Goal: Information Seeking & Learning: Learn about a topic

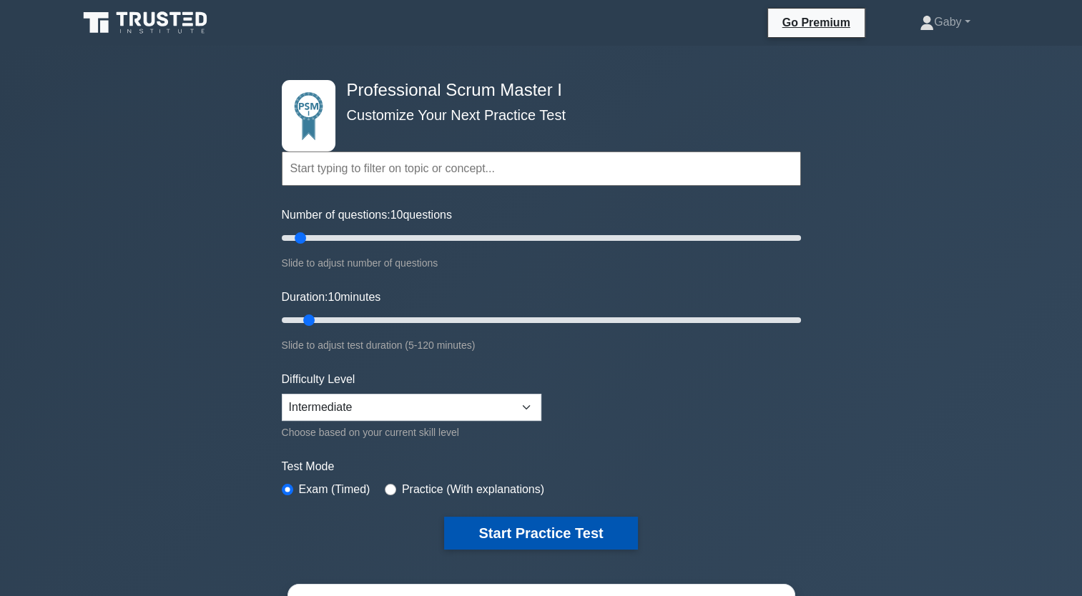
click at [525, 526] on button "Start Practice Test" at bounding box center [540, 533] width 193 height 33
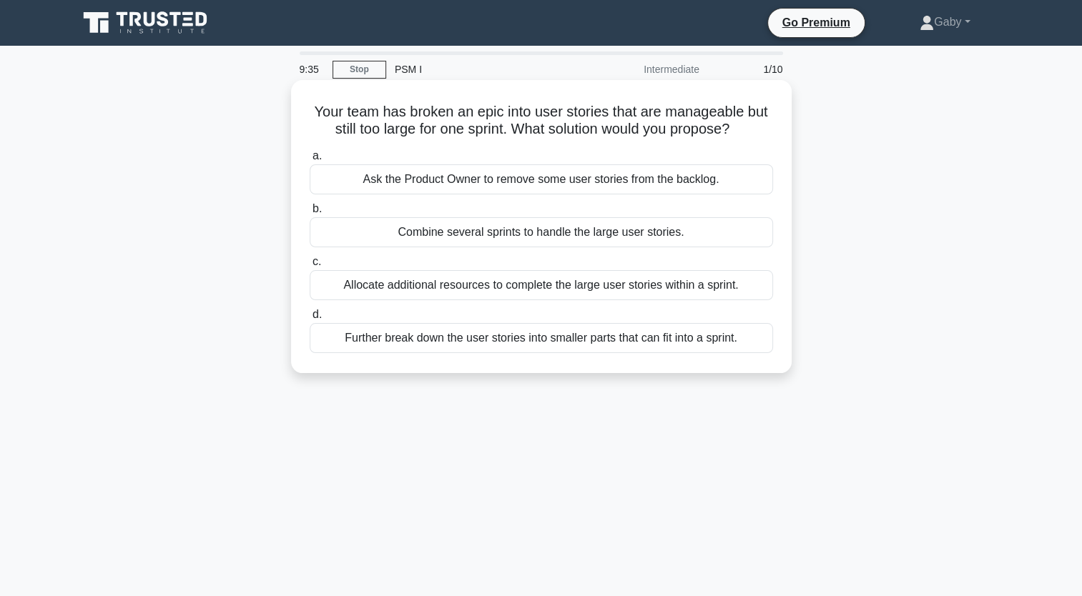
click at [584, 350] on div "Further break down the user stories into smaller parts that can fit into a spri…" at bounding box center [541, 338] width 463 height 30
click at [310, 320] on input "d. Further break down the user stories into smaller parts that can fit into a s…" at bounding box center [310, 314] width 0 height 9
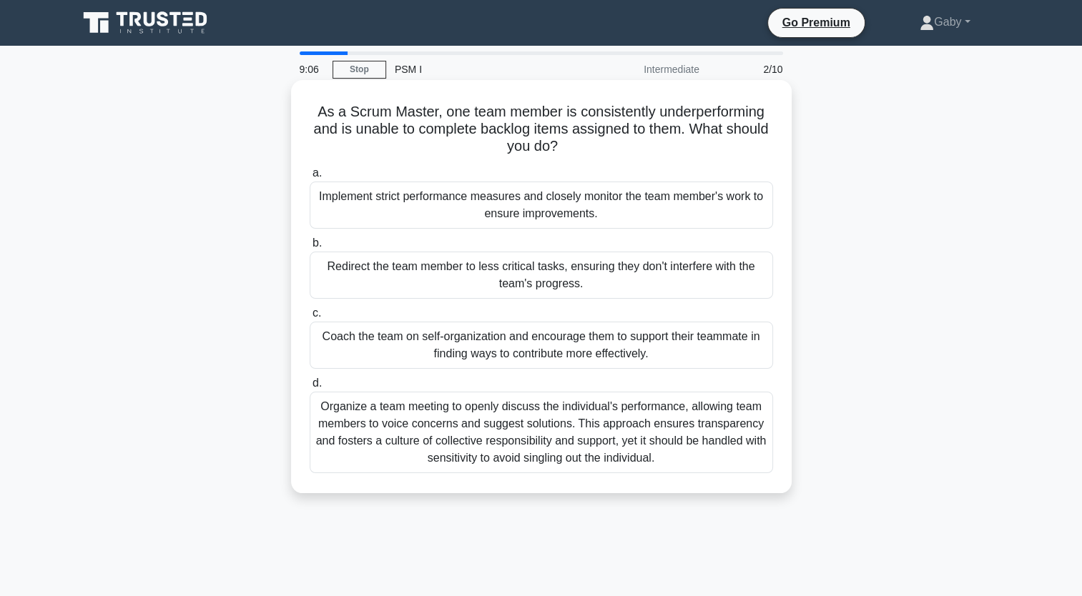
click at [529, 353] on div "Coach the team on self-organization and encourage them to support their teammat…" at bounding box center [541, 345] width 463 height 47
click at [310, 318] on input "c. Coach the team on self-organization and encourage them to support their team…" at bounding box center [310, 313] width 0 height 9
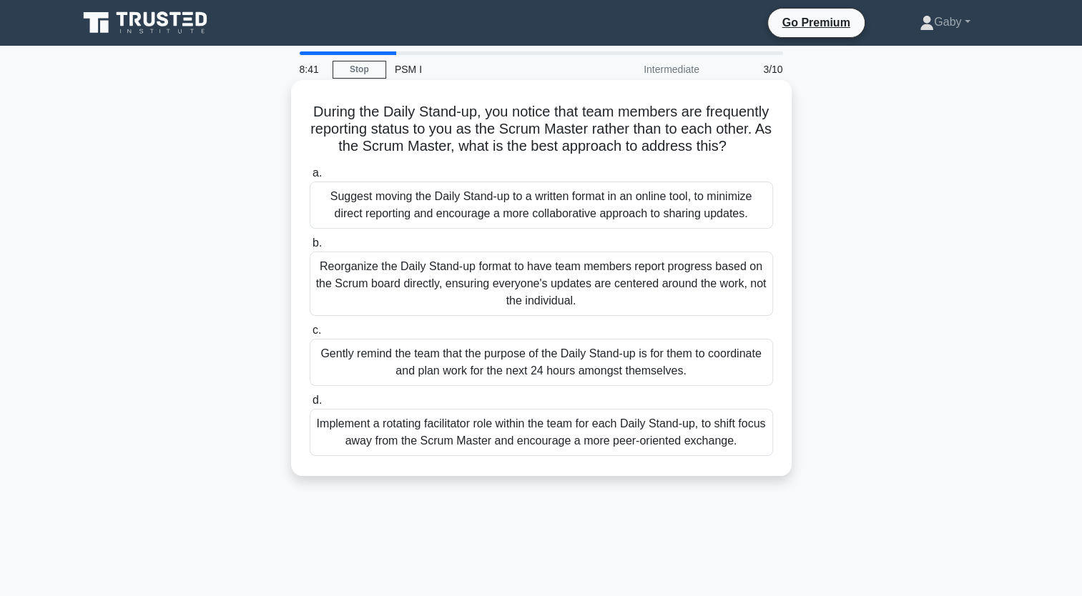
click at [529, 380] on div "Gently remind the team that the purpose of the Daily Stand-up is for them to co…" at bounding box center [541, 362] width 463 height 47
click at [310, 335] on input "c. Gently remind the team that the purpose of the Daily Stand-up is for them to…" at bounding box center [310, 330] width 0 height 9
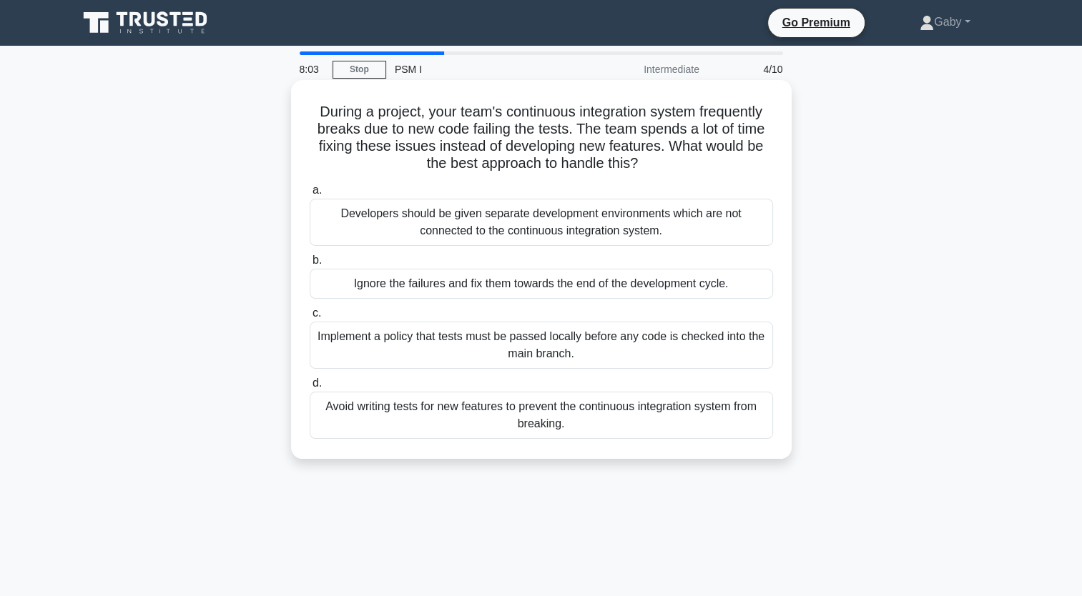
click at [491, 416] on div "Avoid writing tests for new features to prevent the continuous integration syst…" at bounding box center [541, 415] width 463 height 47
click at [310, 388] on input "d. Avoid writing tests for new features to prevent the continuous integration s…" at bounding box center [310, 383] width 0 height 9
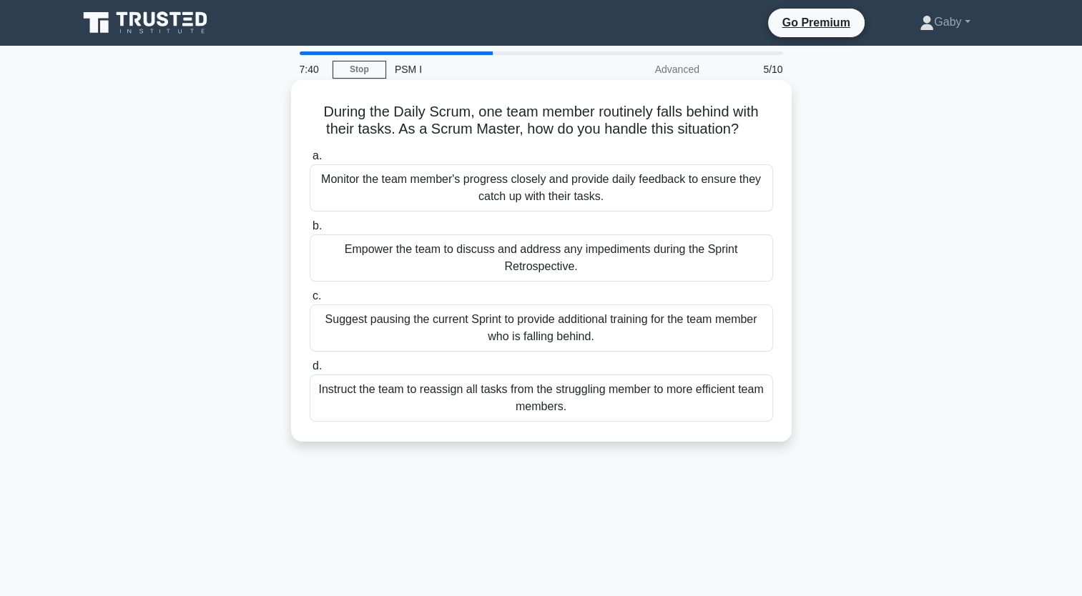
click at [529, 248] on div "Empower the team to discuss and address any impediments during the Sprint Retro…" at bounding box center [541, 258] width 463 height 47
click at [310, 231] on input "b. Empower the team to discuss and address any impediments during the Sprint Re…" at bounding box center [310, 226] width 0 height 9
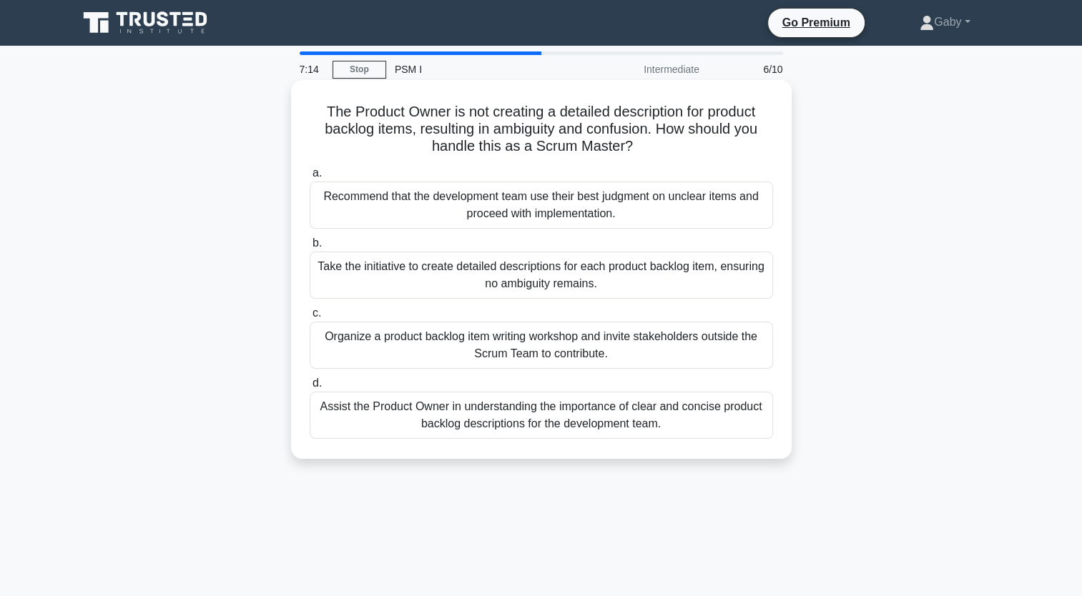
click at [488, 420] on div "Assist the Product Owner in understanding the importance of clear and concise p…" at bounding box center [541, 415] width 463 height 47
click at [310, 388] on input "d. Assist the Product Owner in understanding the importance of clear and concis…" at bounding box center [310, 383] width 0 height 9
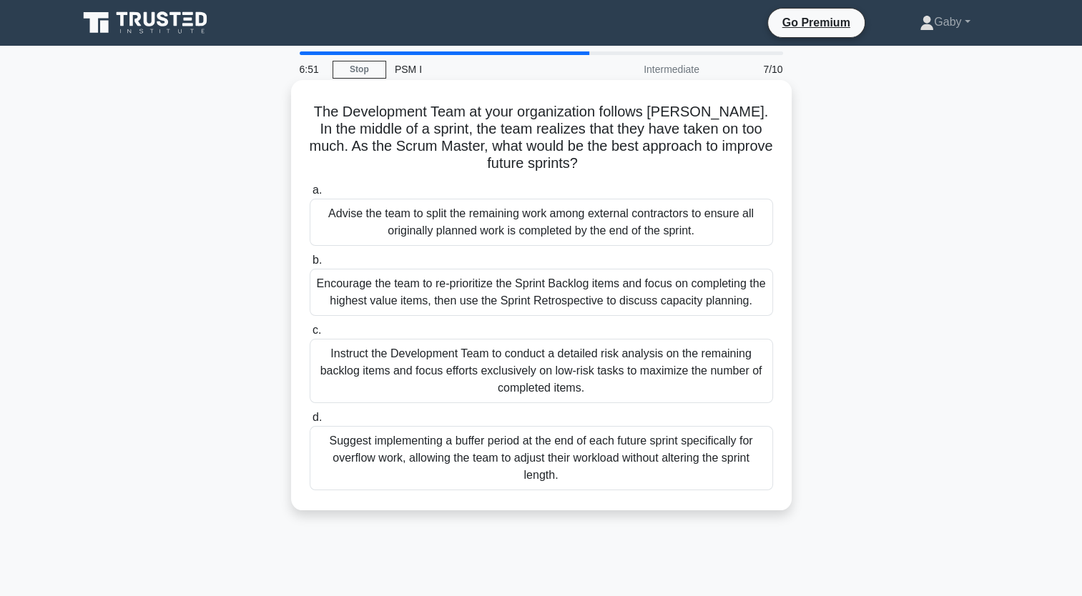
click at [487, 364] on div "Instruct the Development Team to conduct a detailed risk analysis on the remain…" at bounding box center [541, 371] width 463 height 64
click at [310, 335] on input "c. Instruct the Development Team to conduct a detailed risk analysis on the rem…" at bounding box center [310, 330] width 0 height 9
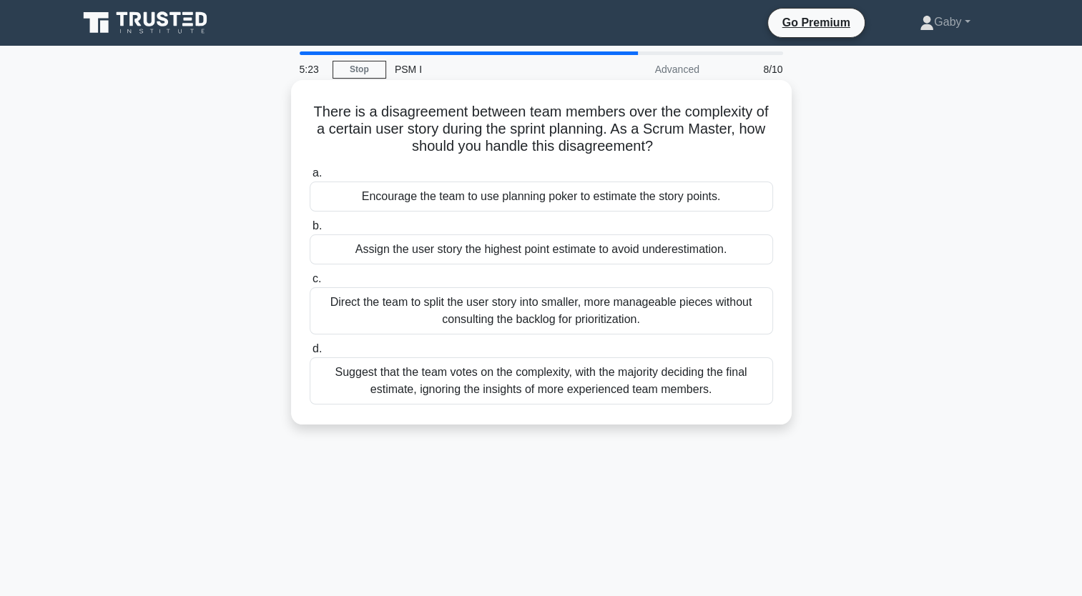
click at [578, 207] on div "Encourage the team to use planning poker to estimate the story points." at bounding box center [541, 197] width 463 height 30
click at [310, 178] on input "a. Encourage the team to use planning poker to estimate the story points." at bounding box center [310, 173] width 0 height 9
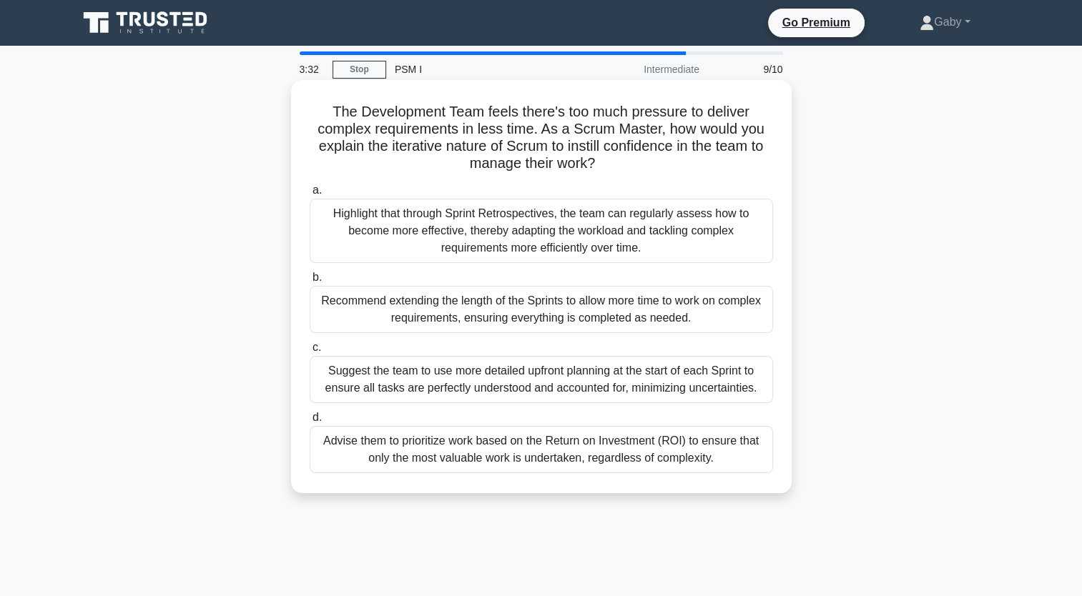
click at [586, 233] on div "Highlight that through Sprint Retrospectives, the team can regularly assess how…" at bounding box center [541, 231] width 463 height 64
click at [310, 195] on input "a. Highlight that through Sprint Retrospectives, the team can regularly assess …" at bounding box center [310, 190] width 0 height 9
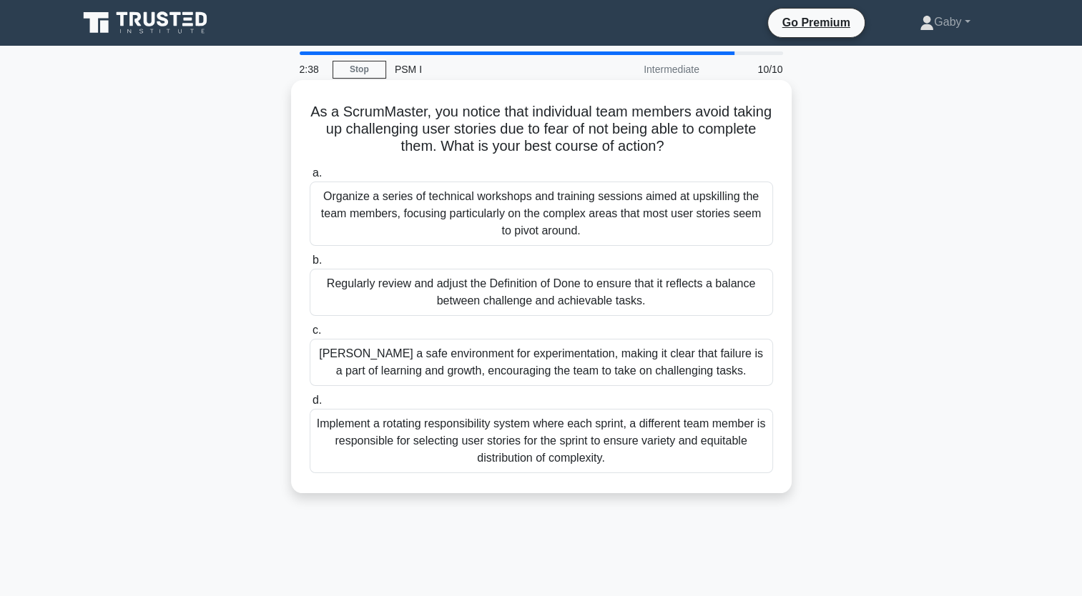
click at [603, 285] on div "Regularly review and adjust the Definition of Done to ensure that it reflects a…" at bounding box center [541, 292] width 463 height 47
click at [310, 265] on input "b. Regularly review and adjust the Definition of Done to ensure that it reflect…" at bounding box center [310, 260] width 0 height 9
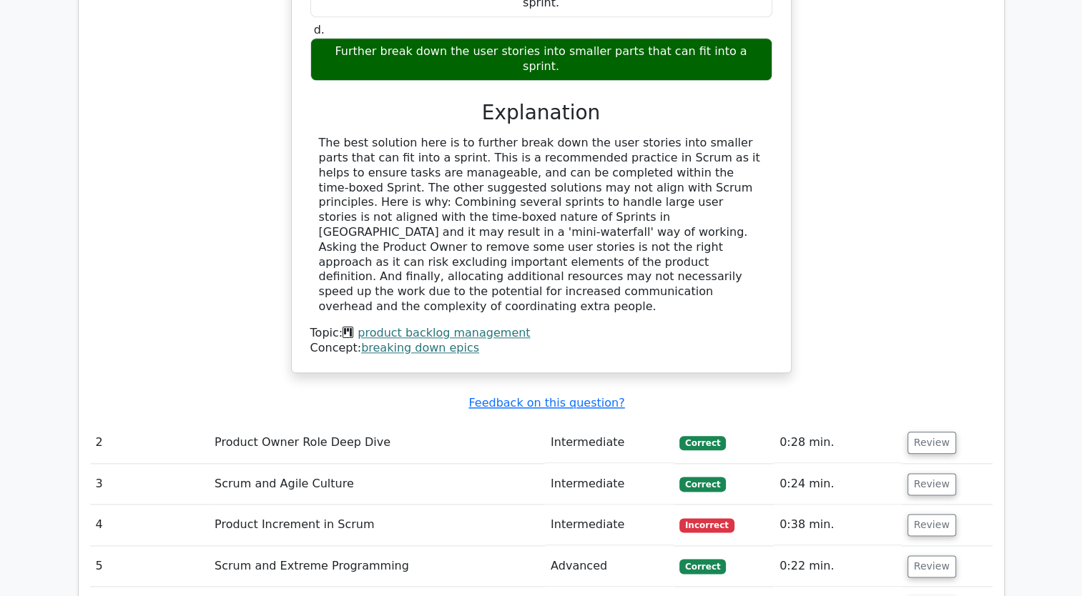
scroll to position [2086, 0]
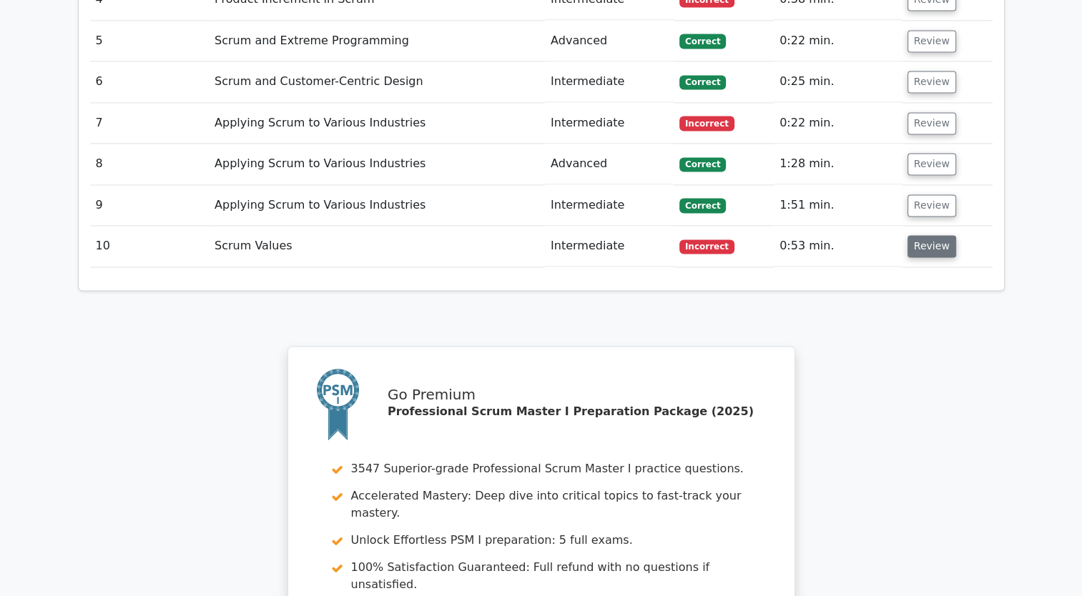
click at [915, 235] on button "Review" at bounding box center [931, 246] width 49 height 22
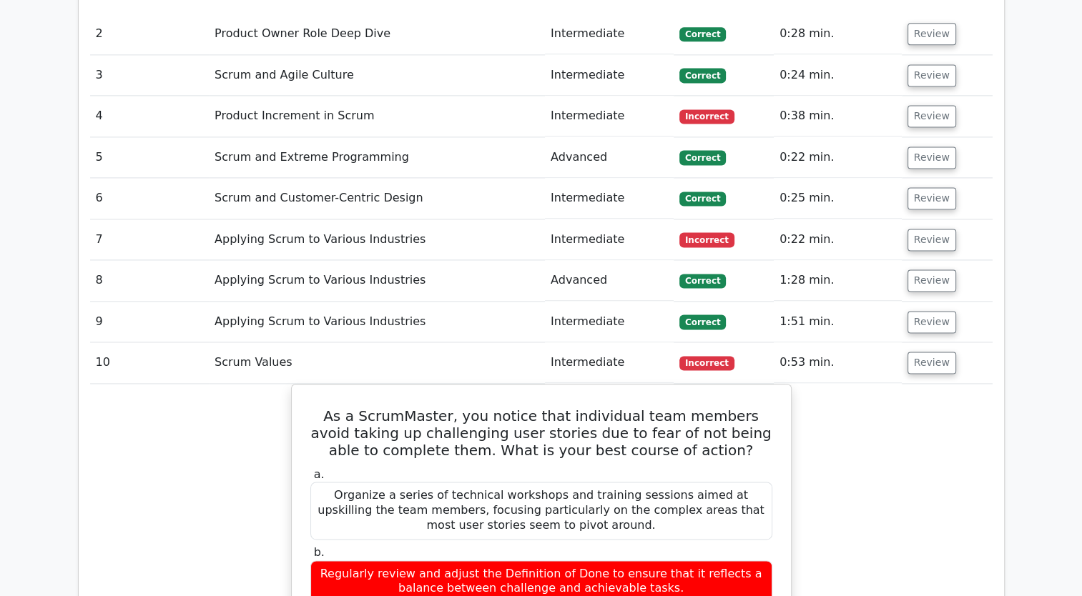
scroll to position [1972, 0]
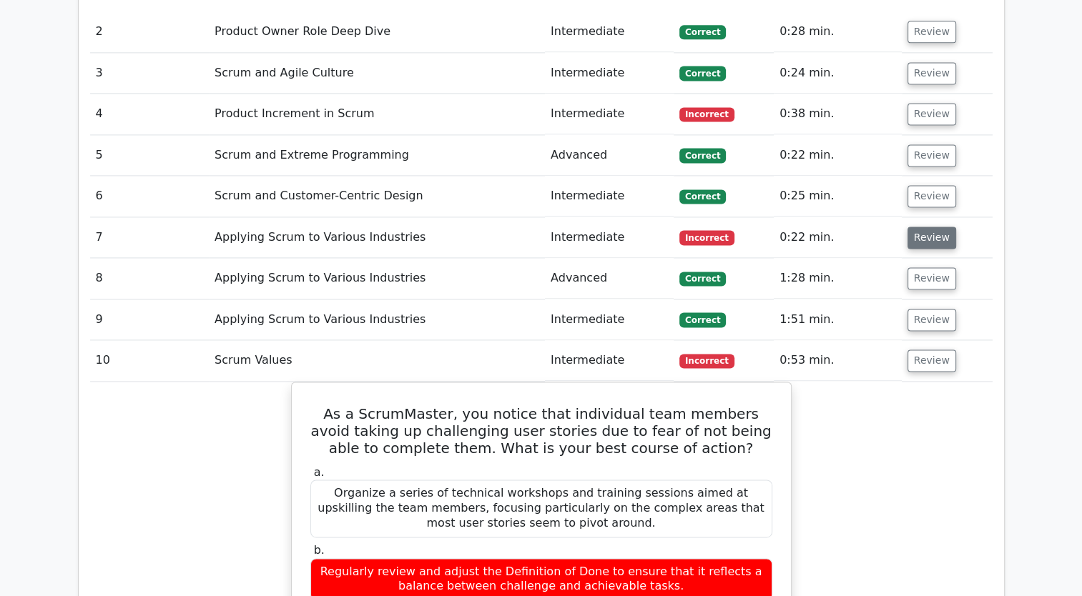
click at [931, 227] on button "Review" at bounding box center [931, 238] width 49 height 22
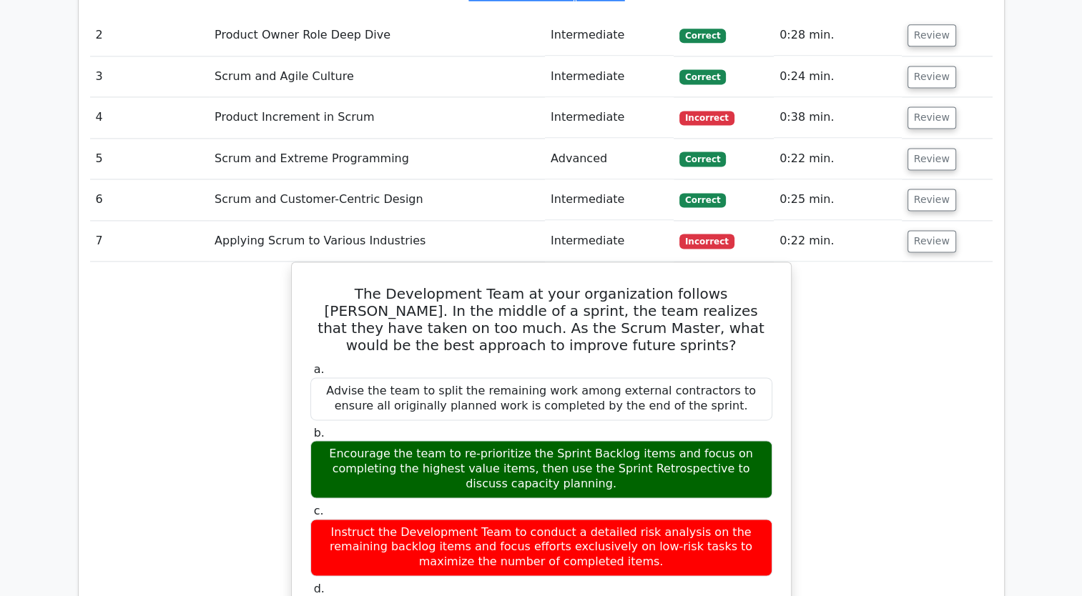
scroll to position [1450, 0]
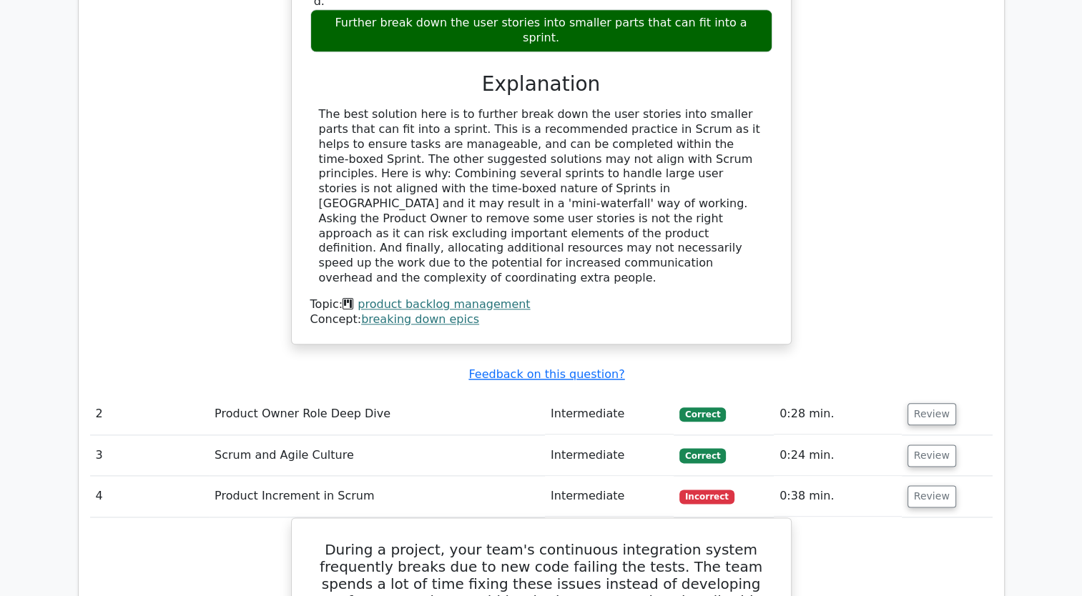
scroll to position [1072, 0]
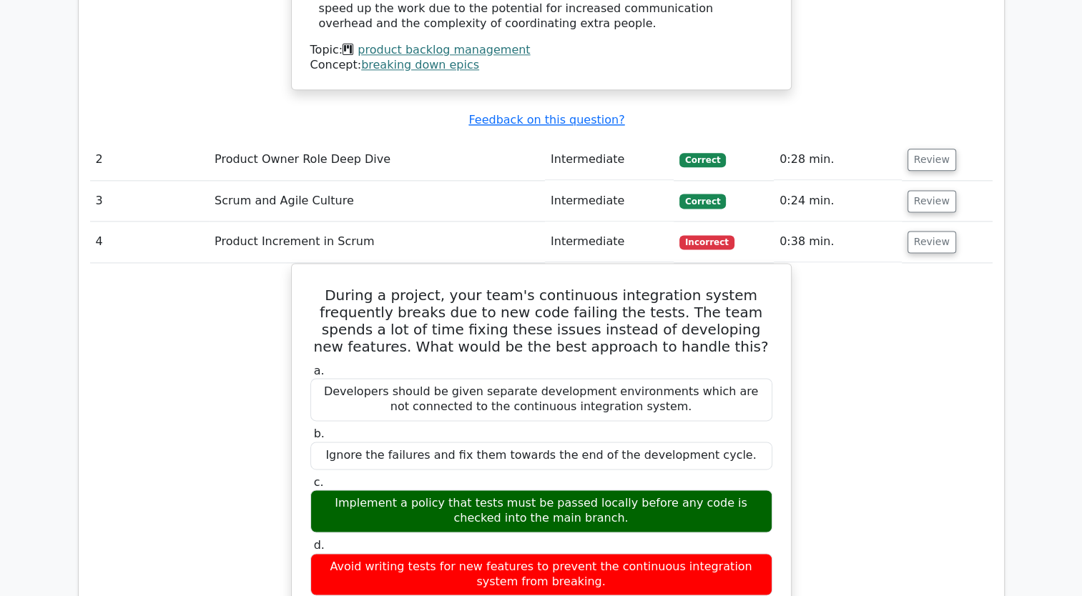
scroll to position [1850, 0]
